Goal: Complete application form: Complete application form

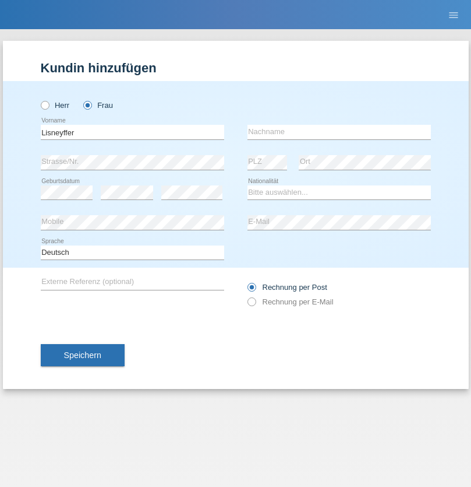
type input "Lisneyffer"
click at [339, 132] on input "text" at bounding box center [340, 132] width 184 height 15
type input "[PERSON_NAME]"
select select "VE"
select select "C"
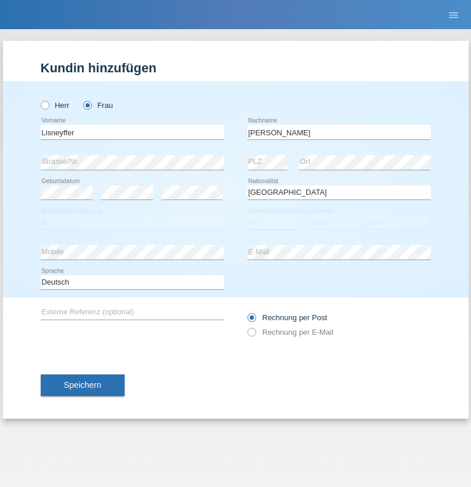
select select "07"
select select "03"
select select "2021"
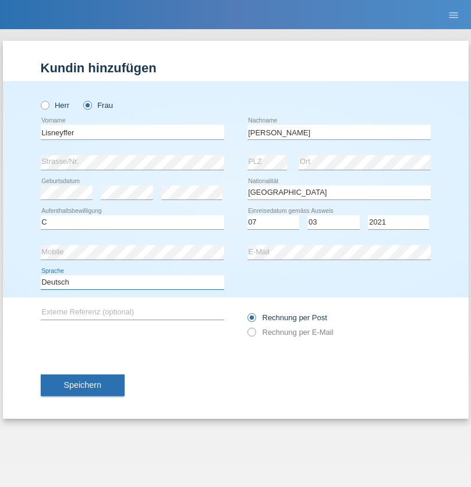
select select "en"
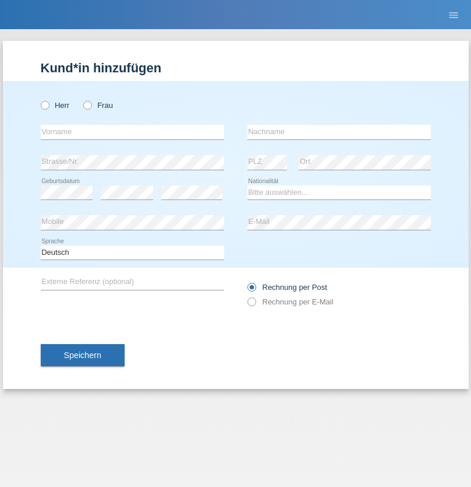
radio input "true"
click at [132, 132] on input "text" at bounding box center [133, 132] width 184 height 15
type input "Iulian"
click at [339, 132] on input "text" at bounding box center [340, 132] width 184 height 15
type input "Costan"
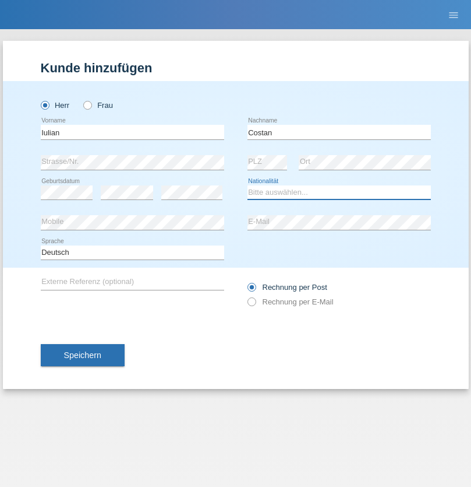
select select "CH"
radio input "true"
select select "HU"
select select "C"
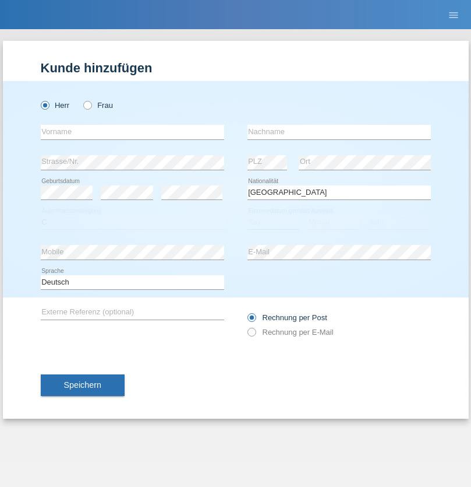
select select "30"
select select "10"
select select "2021"
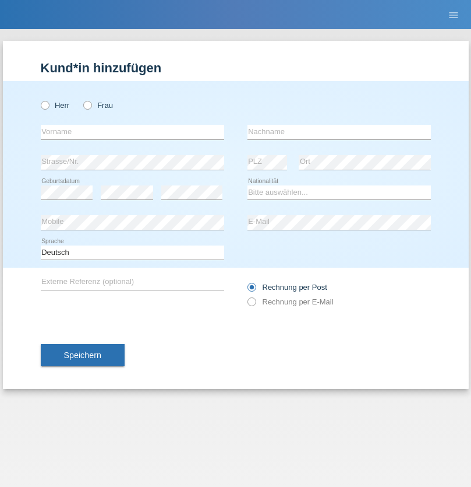
radio input "true"
click at [132, 132] on input "text" at bounding box center [133, 132] width 184 height 15
type input "firat"
click at [339, 132] on input "text" at bounding box center [340, 132] width 184 height 15
type input "kara"
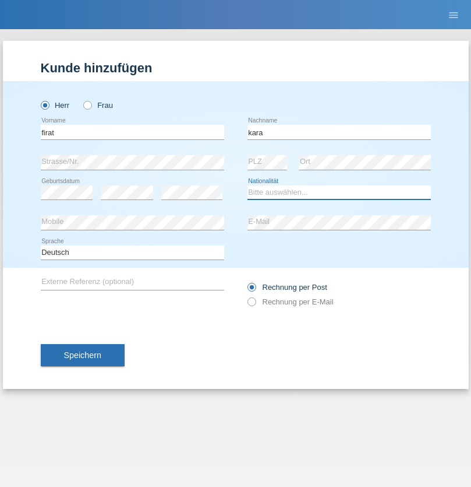
select select "CH"
